Goal: Information Seeking & Learning: Learn about a topic

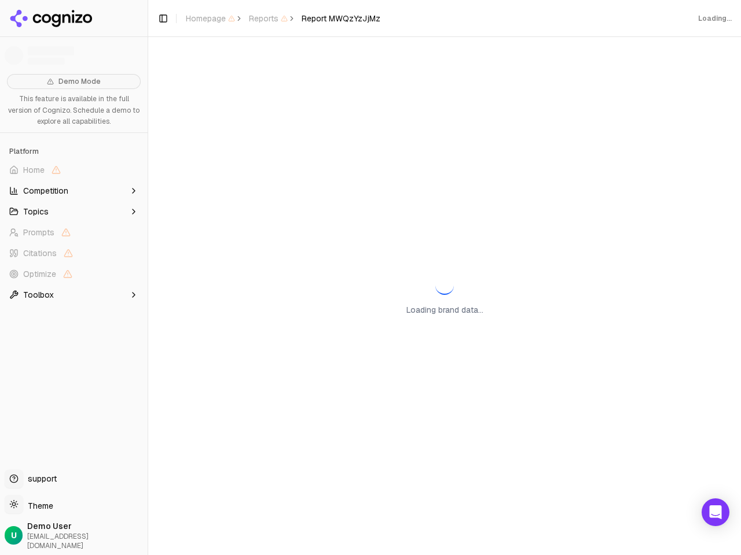
click at [73, 170] on span "Home" at bounding box center [74, 170] width 138 height 19
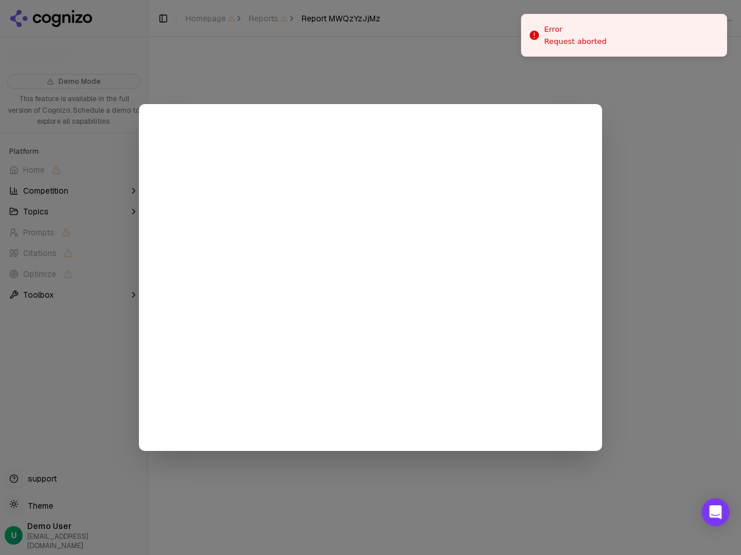
click at [73, 191] on div at bounding box center [370, 277] width 741 height 555
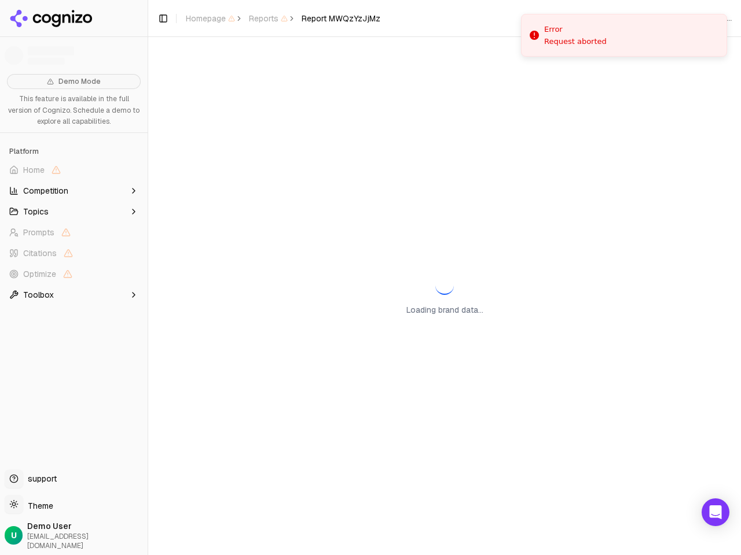
click at [73, 212] on button "Topics" at bounding box center [74, 211] width 138 height 19
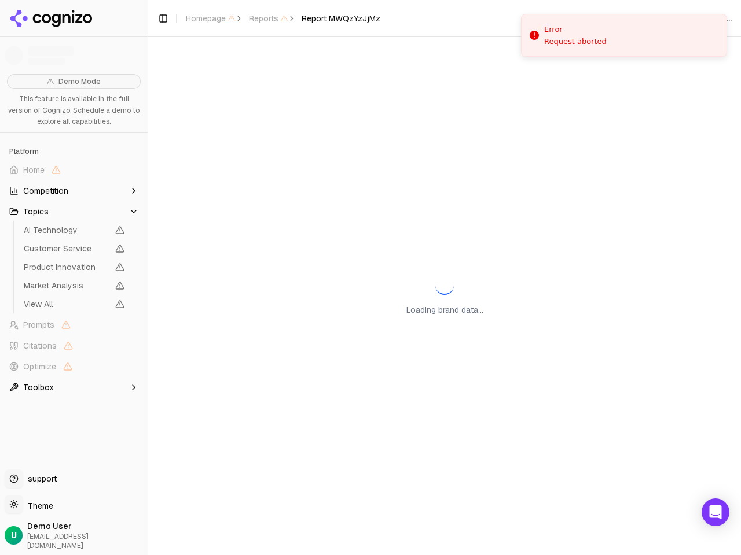
click at [73, 233] on span "AI Technology" at bounding box center [66, 230] width 84 height 12
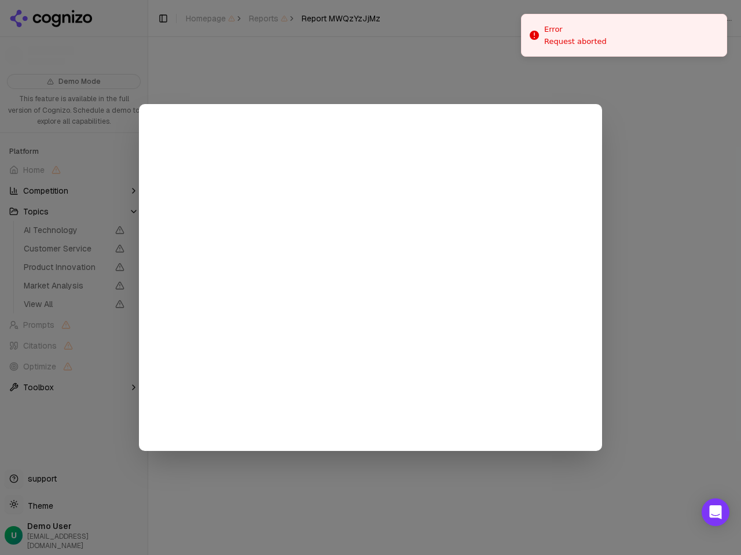
click at [73, 253] on div at bounding box center [370, 277] width 741 height 555
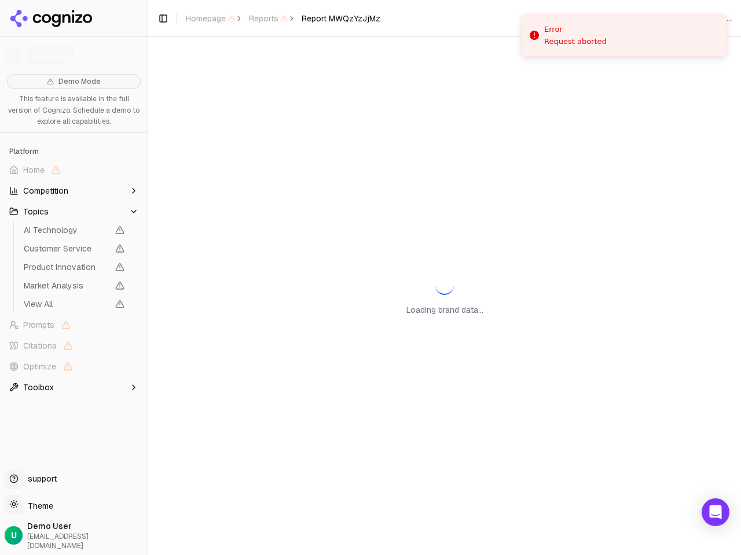
click at [73, 274] on span "Product Innovation" at bounding box center [74, 267] width 110 height 16
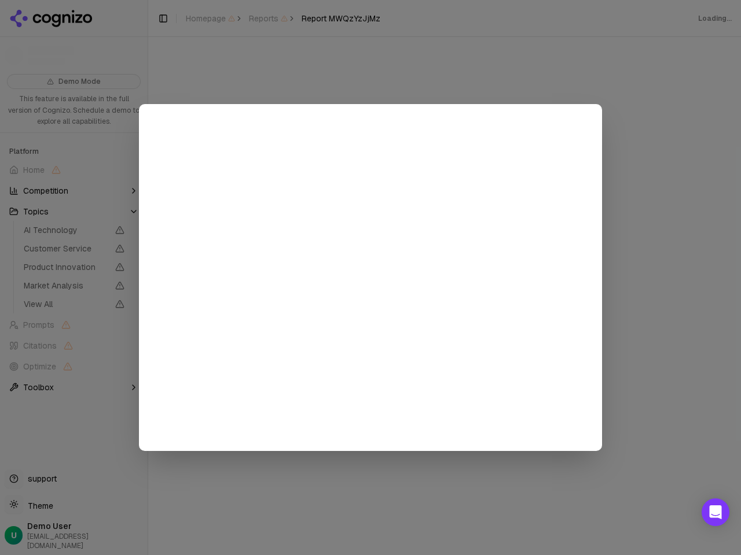
click at [73, 295] on div at bounding box center [370, 277] width 741 height 555
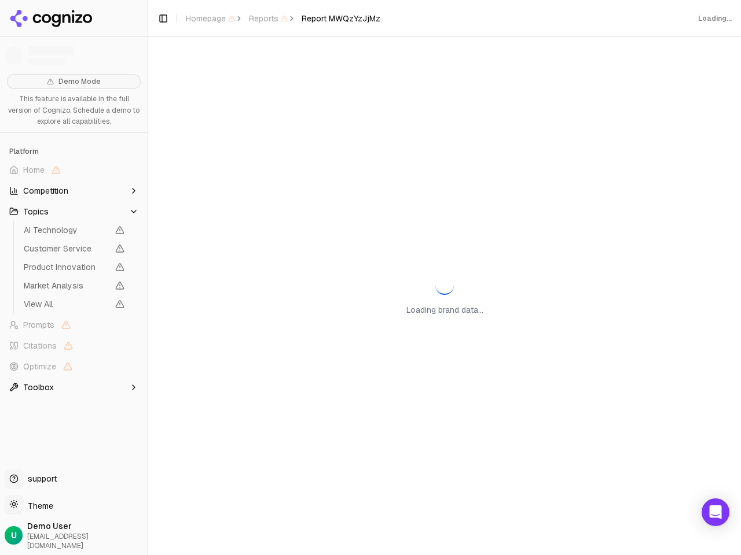
click at [148, 278] on button "Toggle Sidebar" at bounding box center [147, 277] width 9 height 555
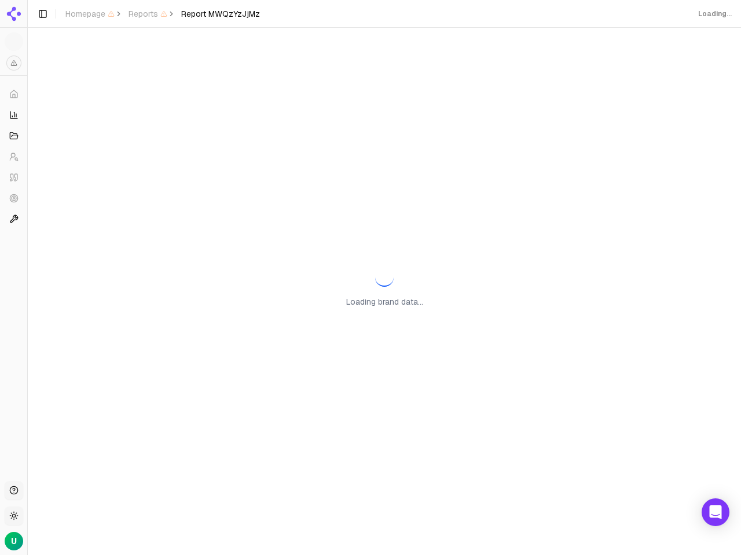
click at [163, 19] on div "Toggle Sidebar Homepage Reports Report MWQzYzJjMz" at bounding box center [148, 14] width 241 height 16
click at [210, 19] on span "Report MWQzYzJjMz" at bounding box center [220, 14] width 79 height 12
